Goal: Transaction & Acquisition: Purchase product/service

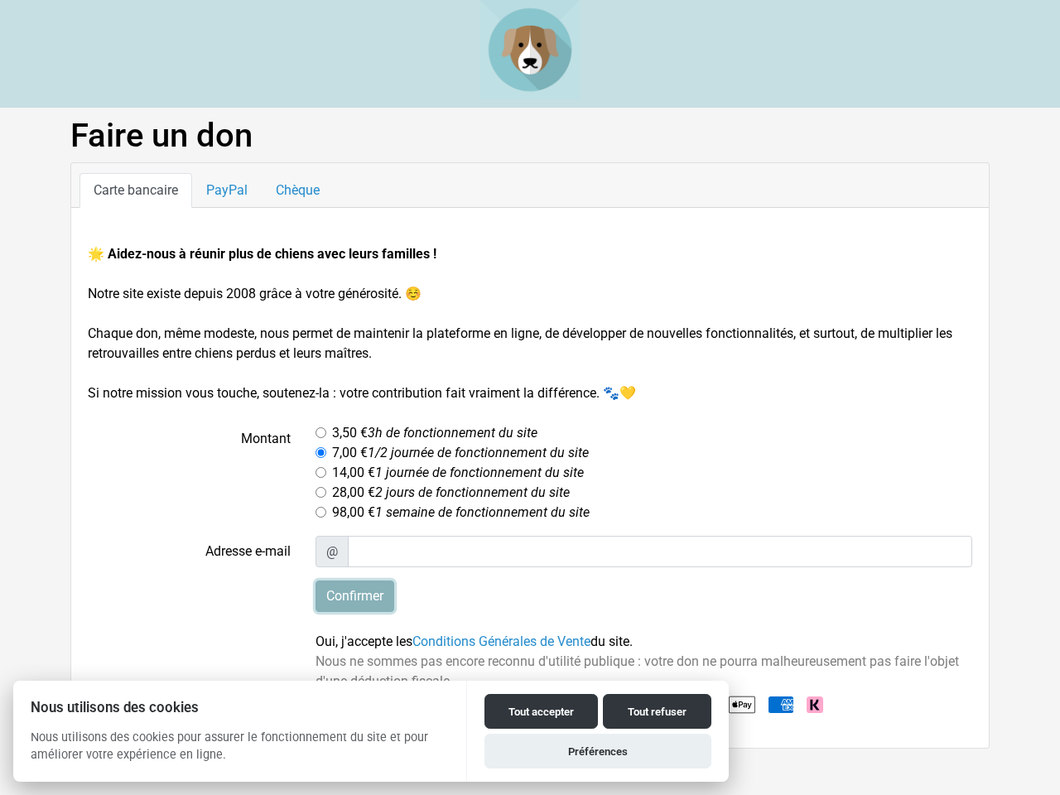
click at [354, 596] on input "Confirmer" at bounding box center [354, 595] width 79 height 31
click at [541, 711] on button "Tout accepter" at bounding box center [540, 711] width 113 height 35
click at [657, 711] on button "Tout refuser" at bounding box center [657, 711] width 108 height 35
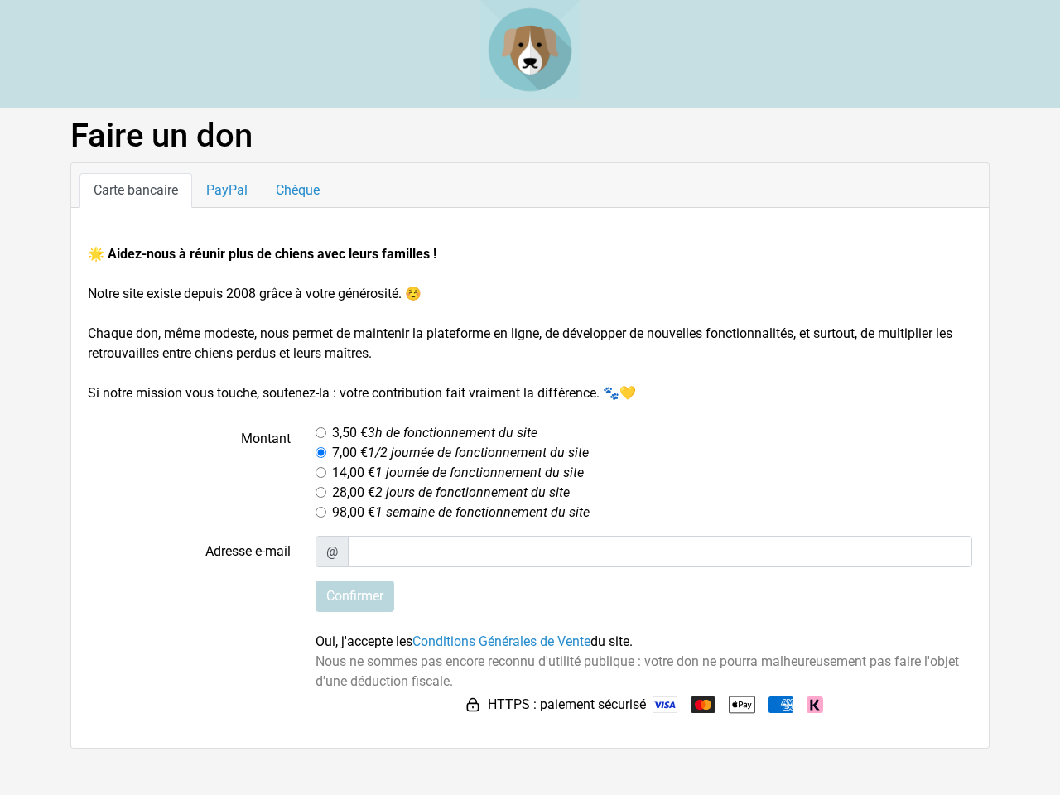
click at [598, 748] on html "Faire un don Carte bancaire PayPal Chèque 🌟 Aidez-nous à réunir plus de chiens …" at bounding box center [530, 374] width 1060 height 748
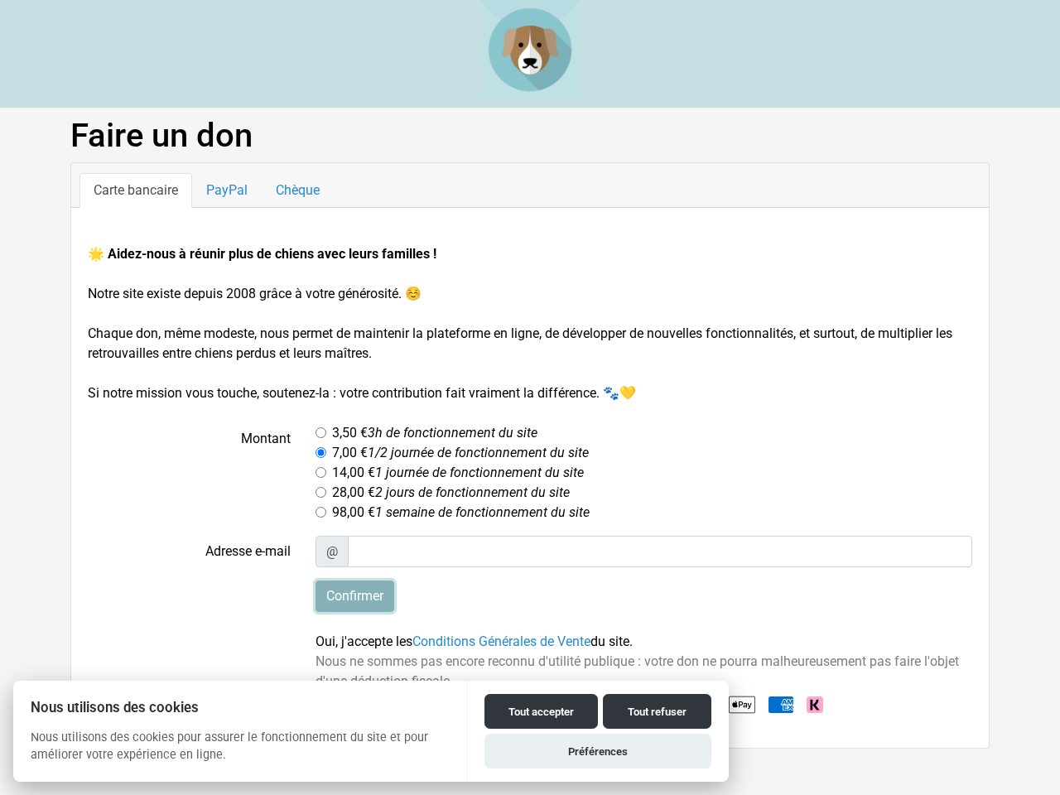
click at [354, 596] on input "Confirmer" at bounding box center [354, 595] width 79 height 31
click at [541, 711] on button "Tout accepter" at bounding box center [540, 711] width 113 height 35
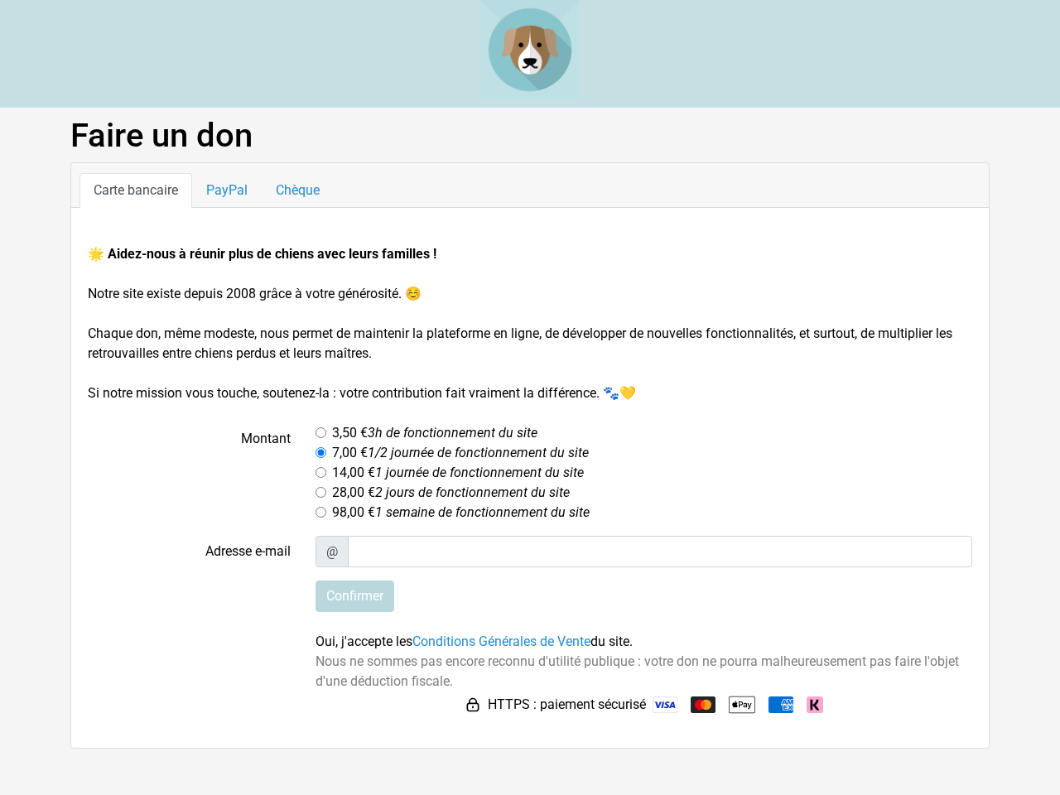
click at [657, 715] on button "Tout refuser" at bounding box center [657, 732] width 108 height 35
click at [598, 748] on html "Faire un don Carte bancaire PayPal Chèque 🌟 Aidez-nous à réunir plus de chiens …" at bounding box center [530, 374] width 1060 height 748
